Goal: Transaction & Acquisition: Obtain resource

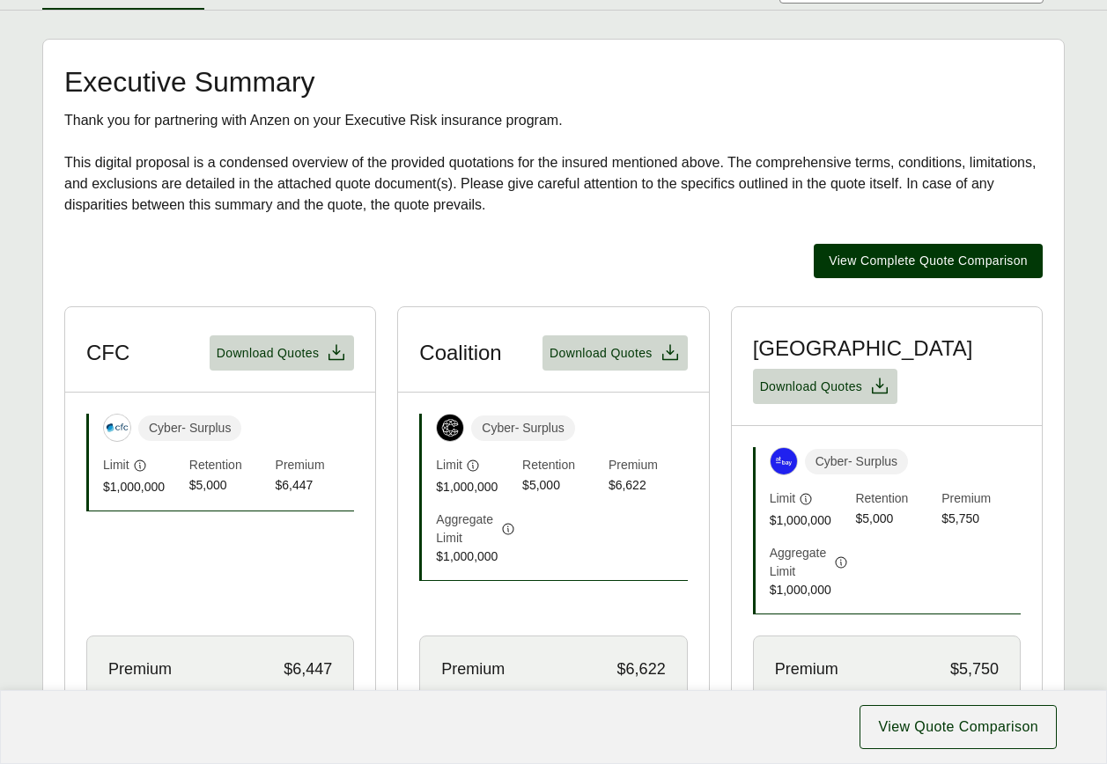
scroll to position [352, 0]
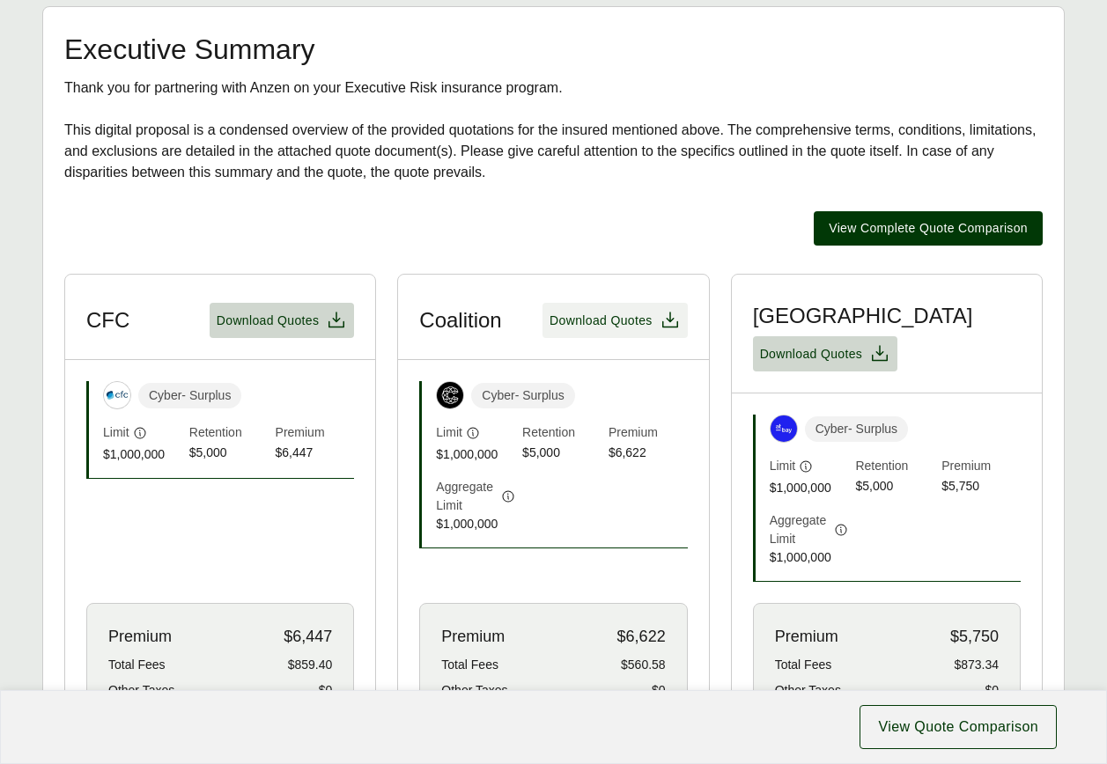
click at [611, 464] on article "Coalition Download Quotes Cyber - Surplus Limit $1,000,000 Retention $5,000 Pre…" at bounding box center [553, 581] width 312 height 615
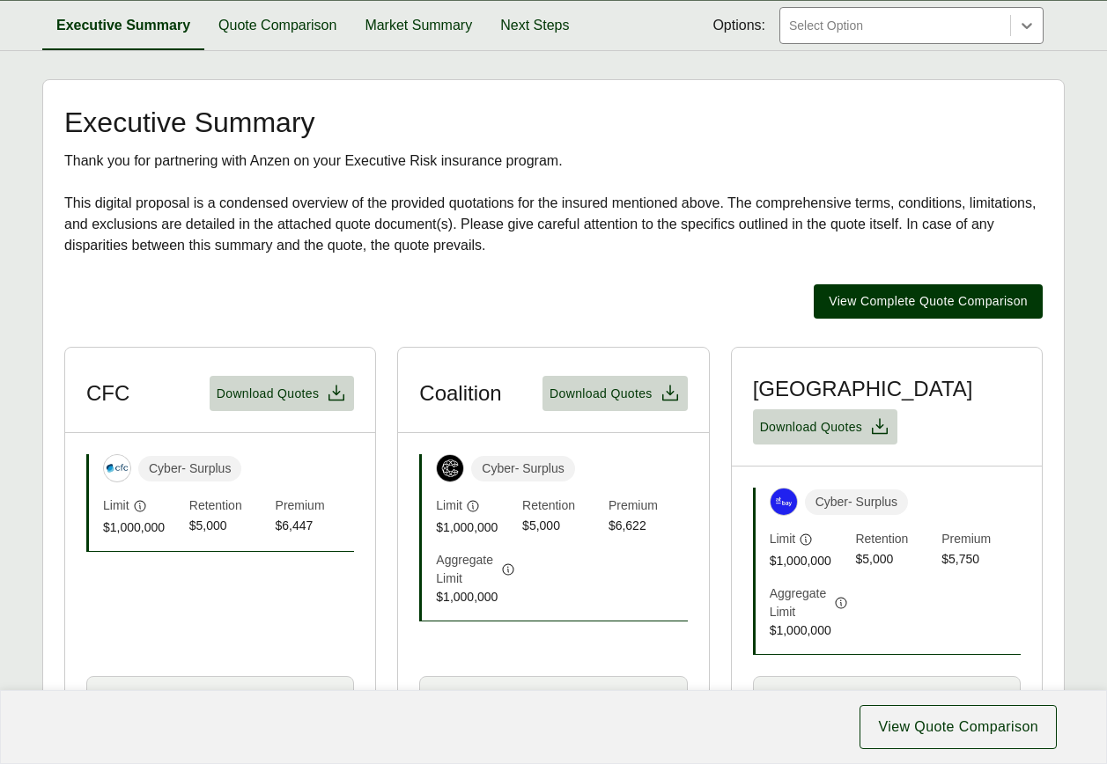
scroll to position [264, 0]
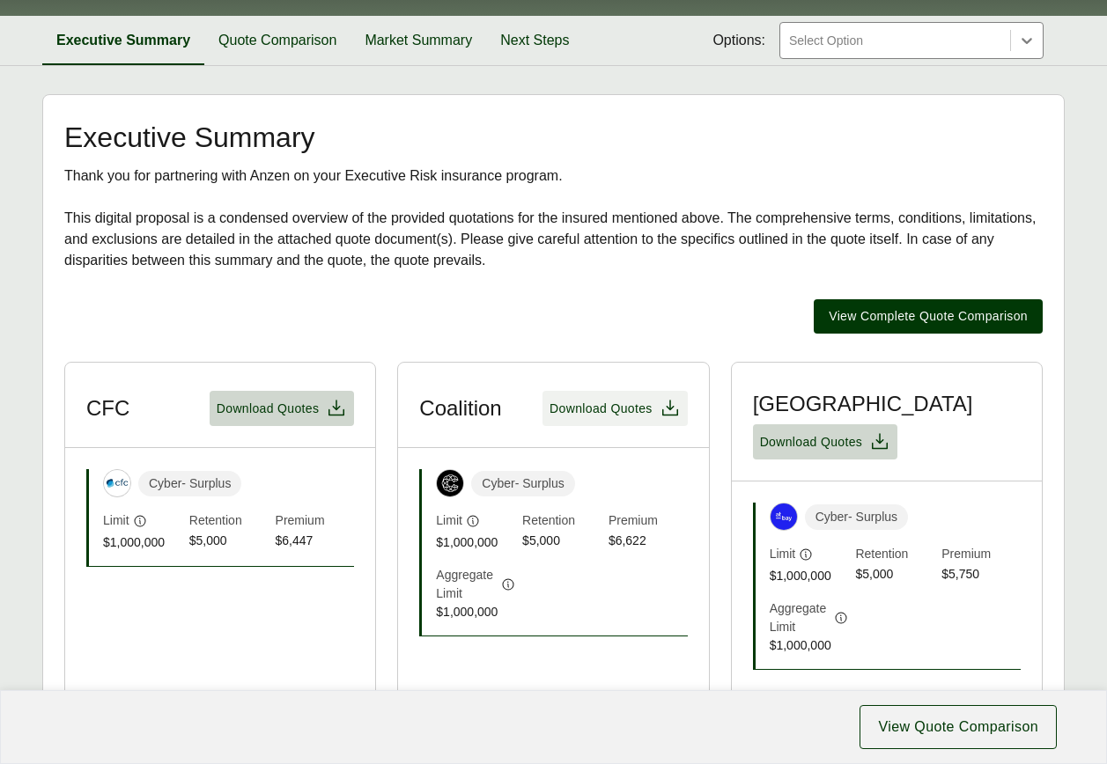
click at [596, 402] on span "Download Quotes" at bounding box center [601, 409] width 103 height 18
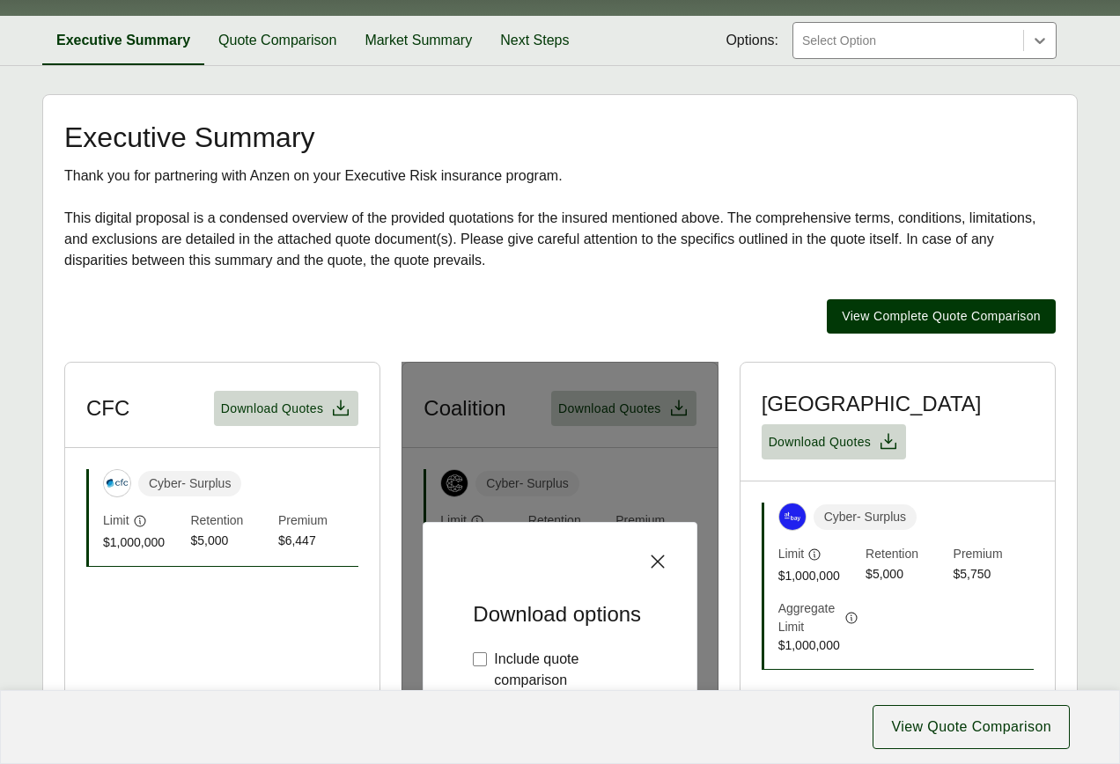
click at [658, 551] on icon at bounding box center [657, 561] width 21 height 21
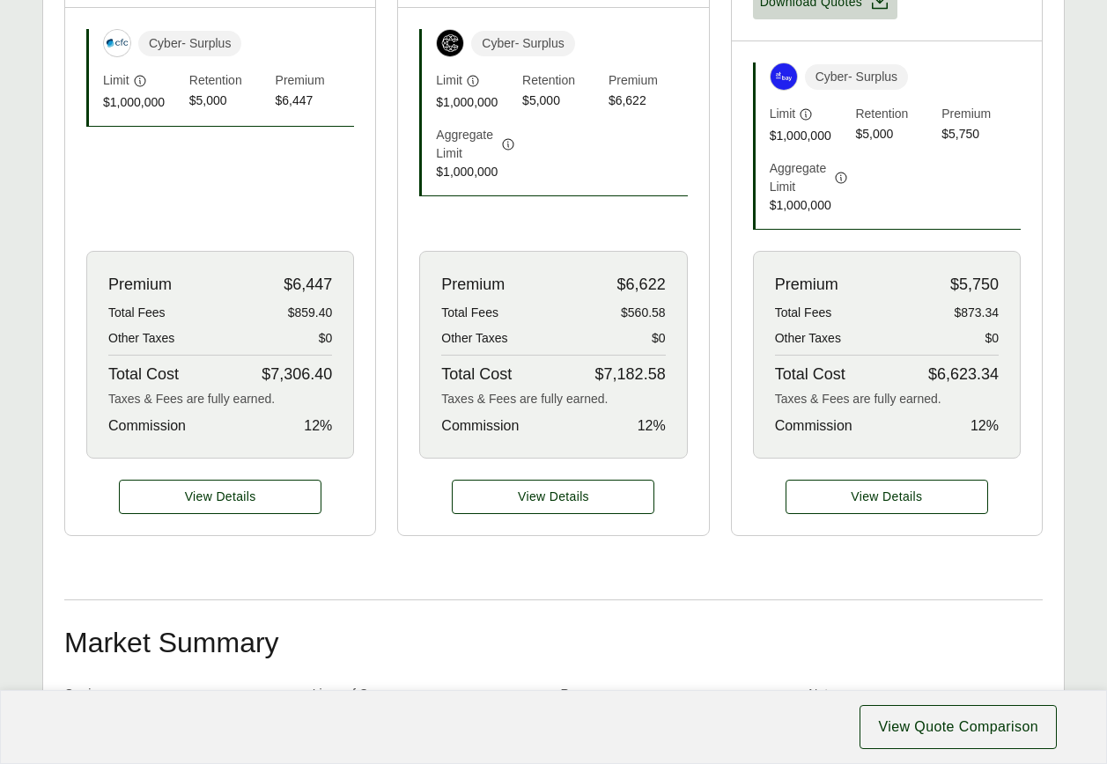
scroll to position [528, 0]
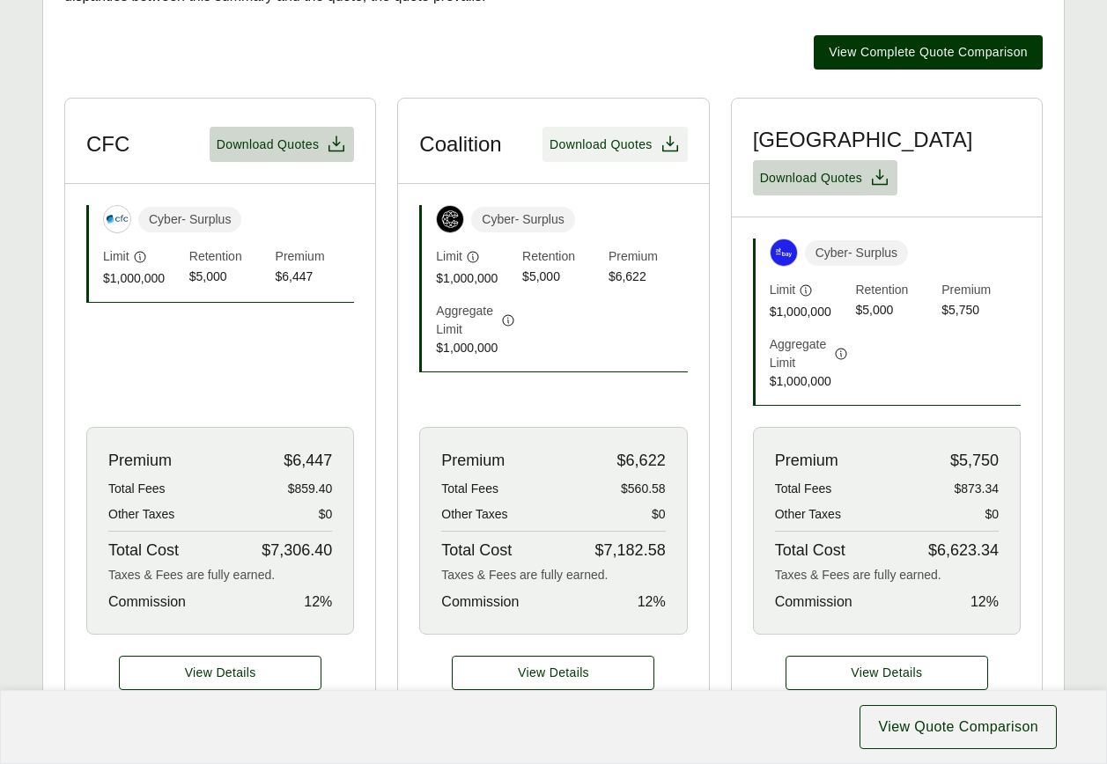
click at [614, 150] on span "Download Quotes" at bounding box center [601, 145] width 103 height 18
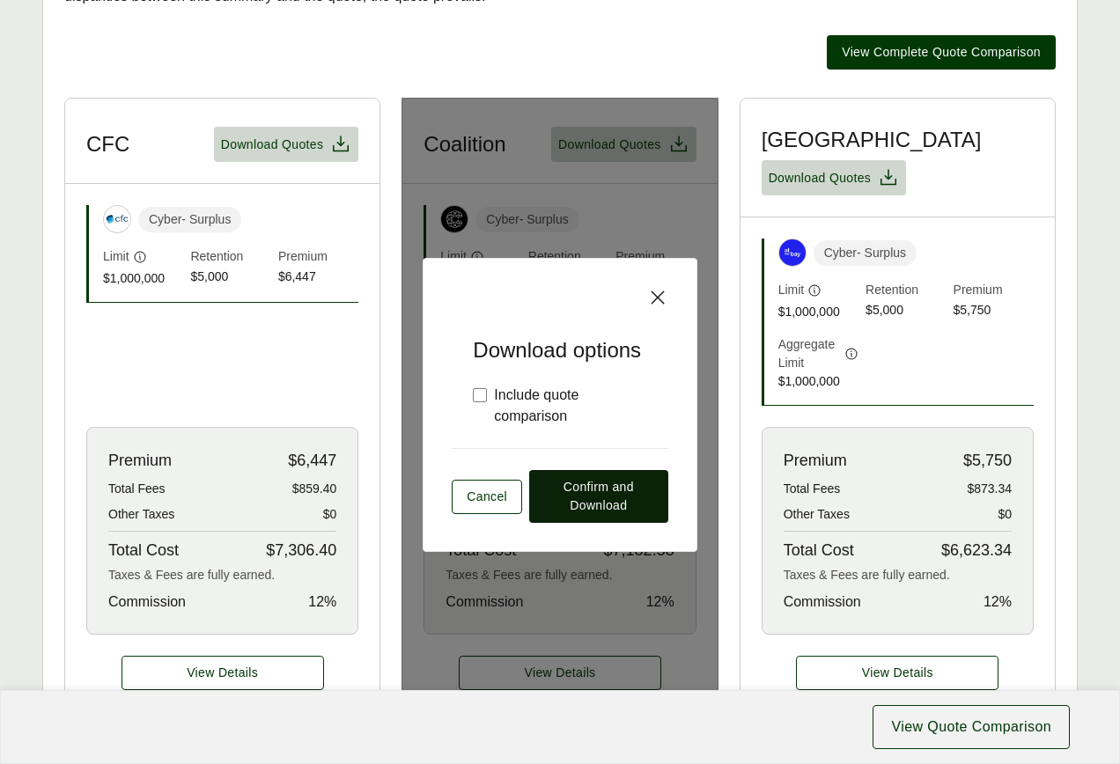
click at [589, 479] on span "Confirm and Download" at bounding box center [598, 496] width 109 height 37
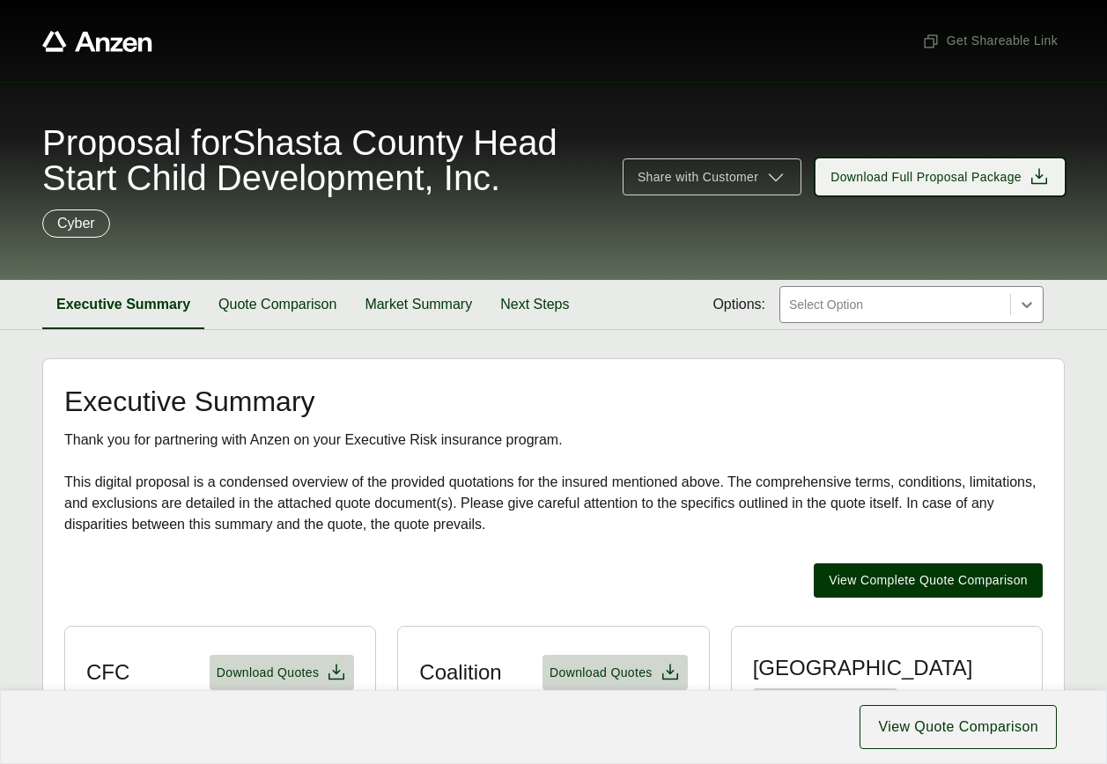
click at [1037, 173] on icon at bounding box center [1039, 176] width 21 height 21
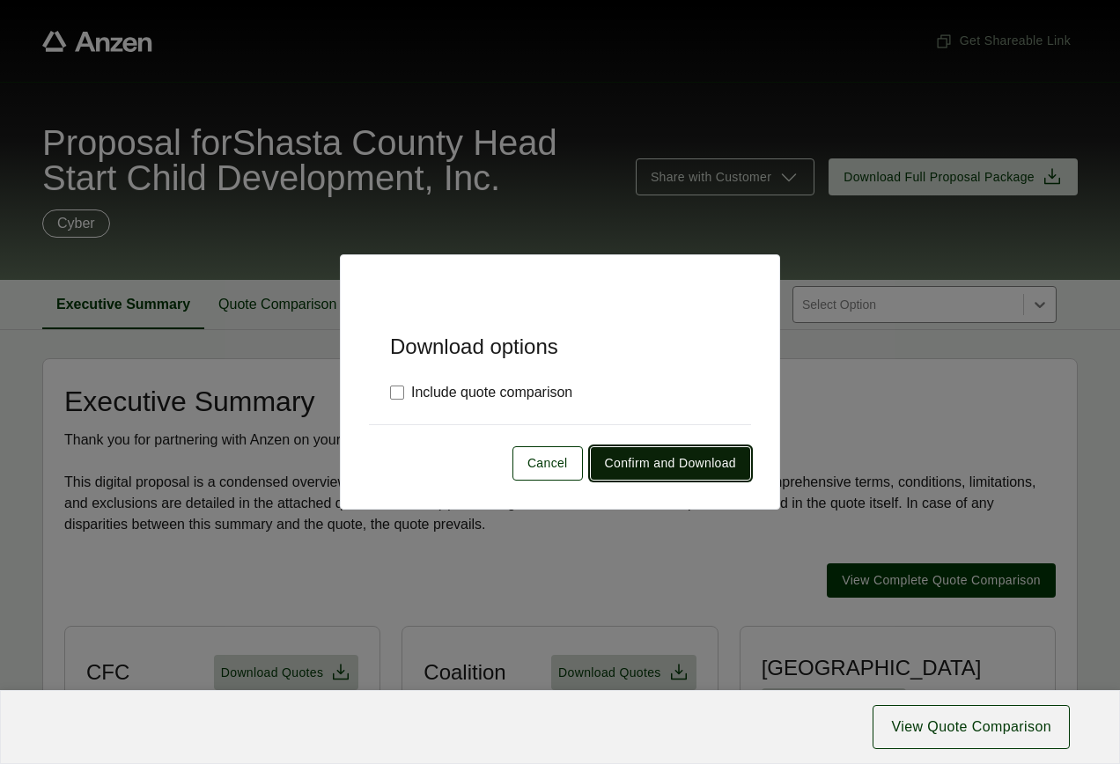
click at [654, 456] on span "Confirm and Download" at bounding box center [670, 463] width 131 height 18
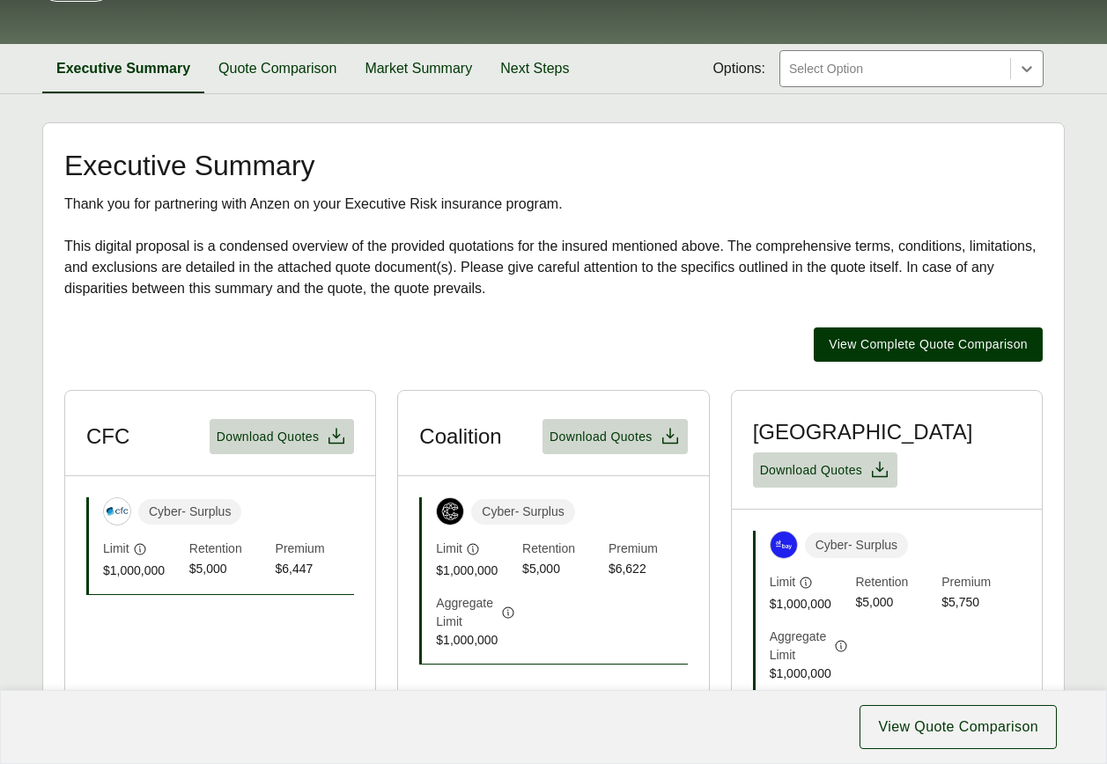
scroll to position [440, 0]
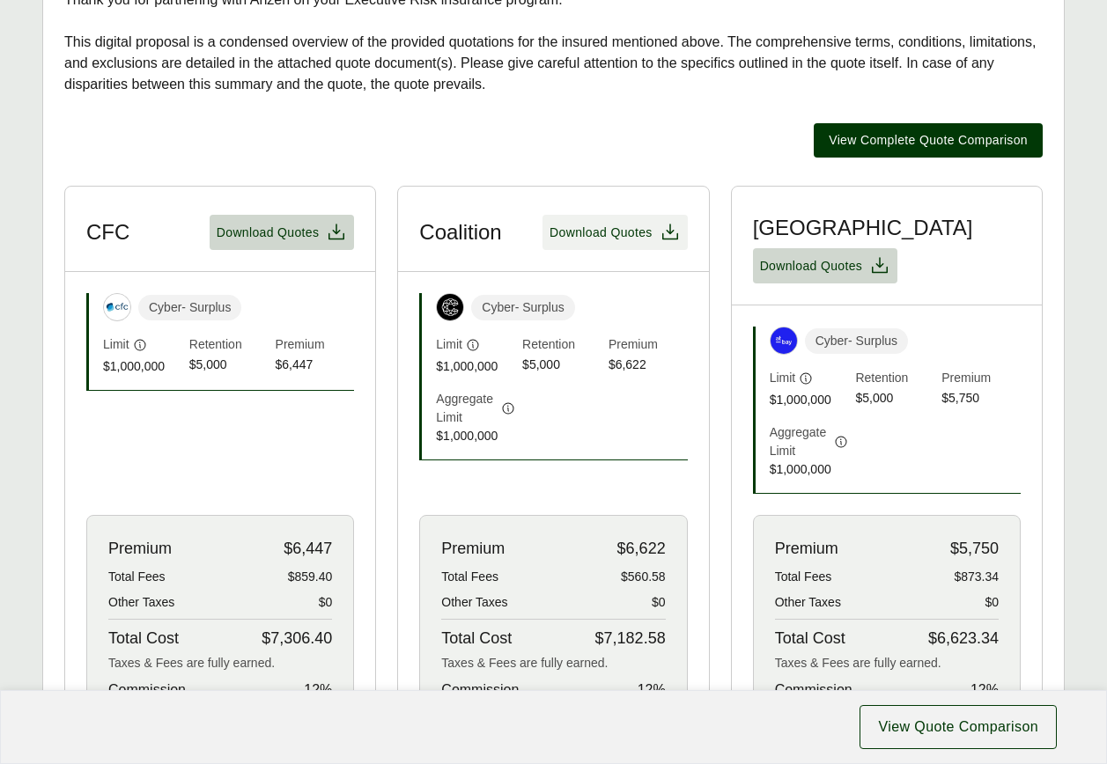
click at [600, 231] on span "Download Quotes" at bounding box center [601, 233] width 103 height 18
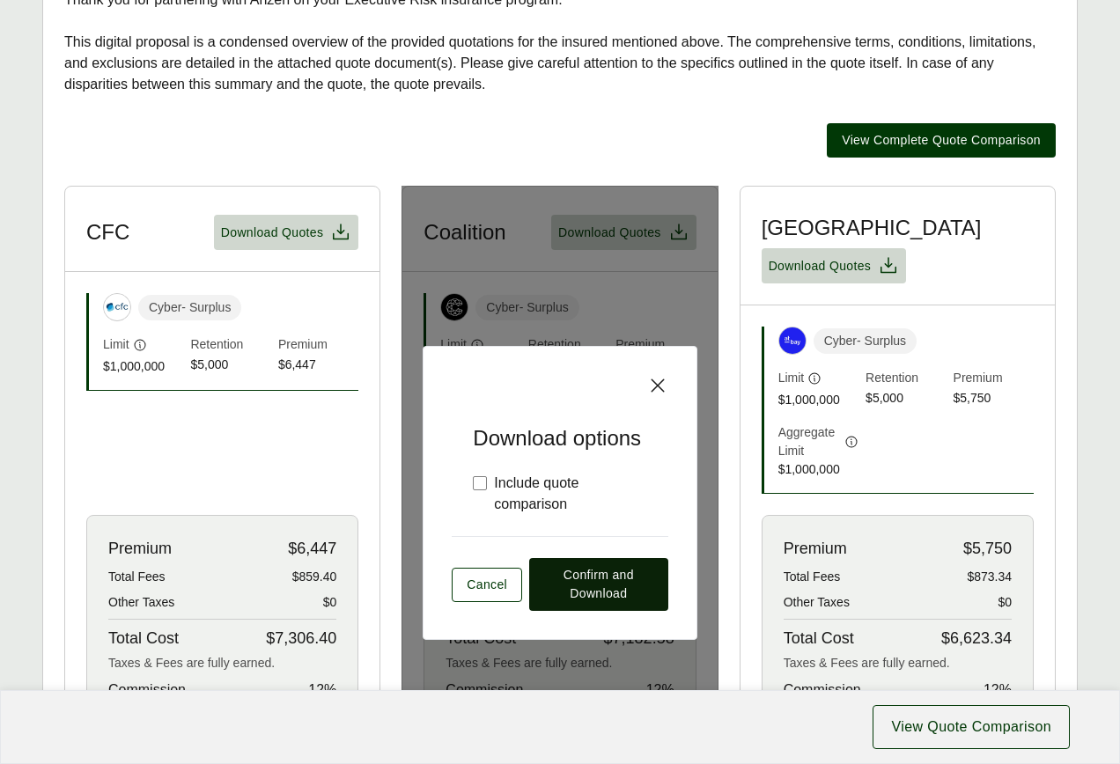
click at [572, 566] on span "Confirm and Download" at bounding box center [598, 584] width 109 height 37
